Goal: Task Accomplishment & Management: Use online tool/utility

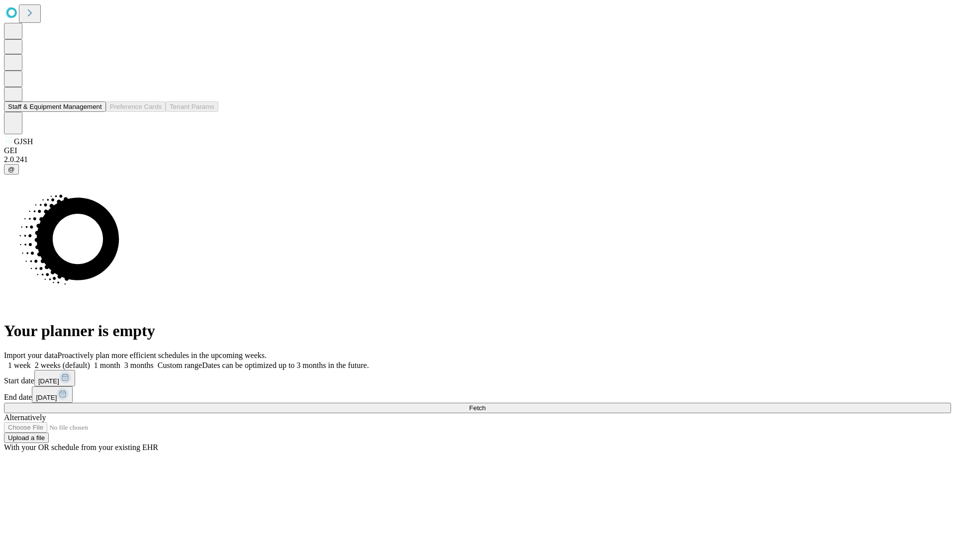
click at [95, 112] on button "Staff & Equipment Management" at bounding box center [55, 106] width 102 height 10
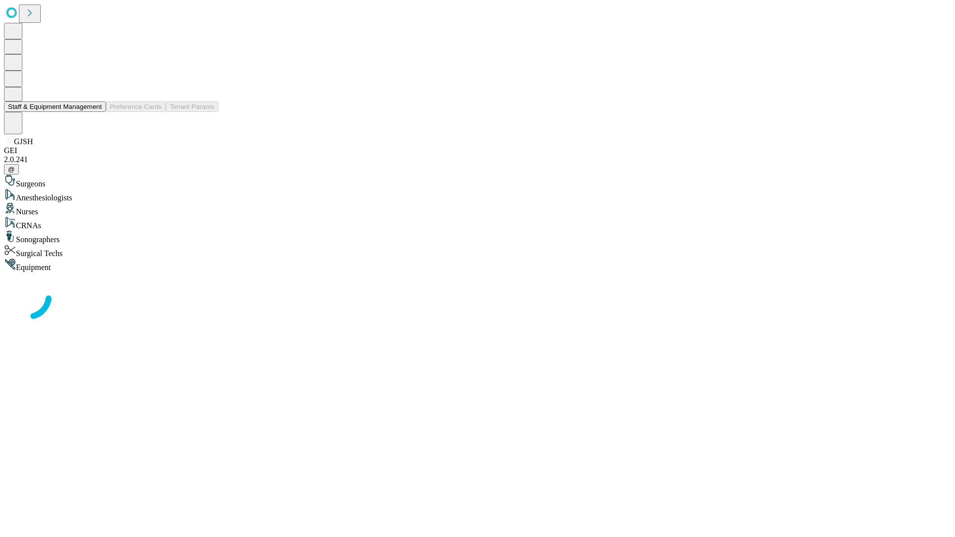
click at [95, 112] on button "Staff & Equipment Management" at bounding box center [55, 106] width 102 height 10
